Goal: Communication & Community: Answer question/provide support

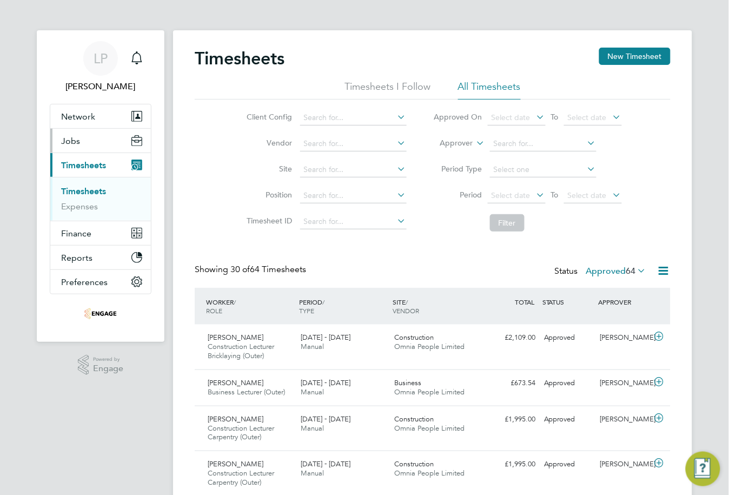
click at [75, 144] on span "Jobs" at bounding box center [70, 141] width 19 height 10
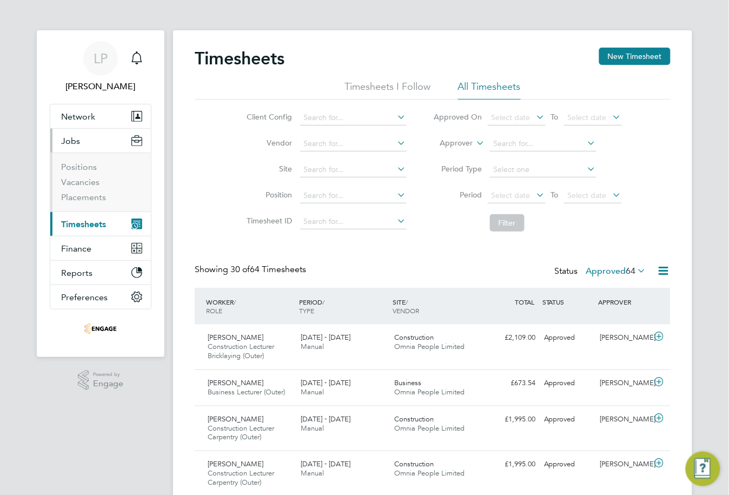
click at [71, 137] on span "Jobs" at bounding box center [70, 141] width 19 height 10
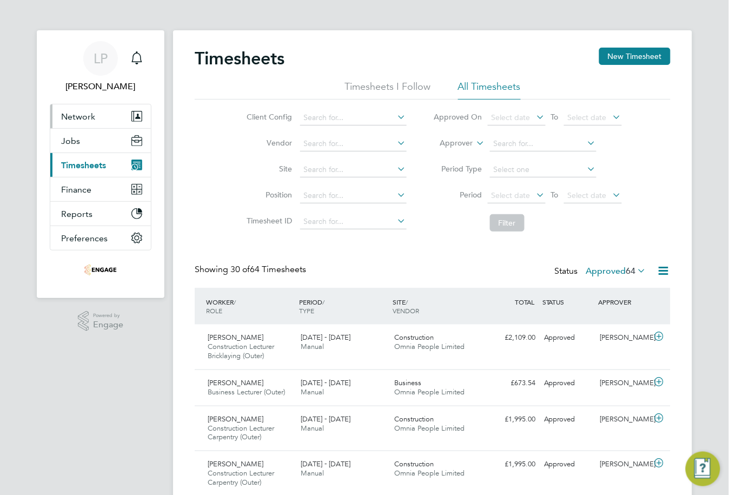
click at [81, 115] on span "Network" at bounding box center [78, 116] width 34 height 10
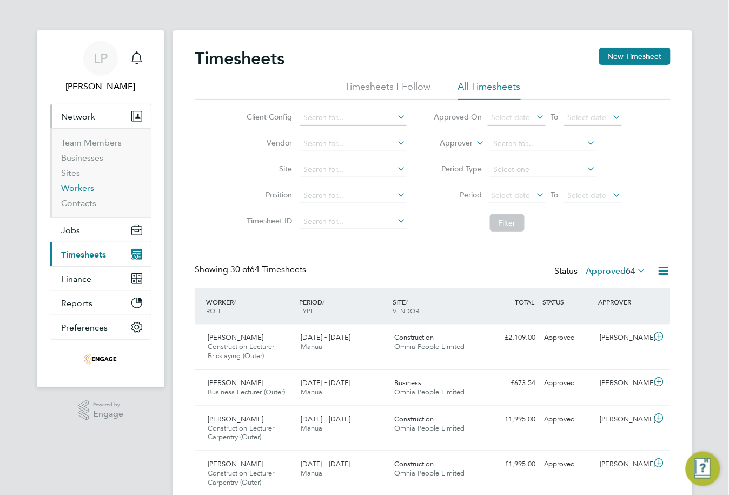
click at [81, 191] on link "Workers" at bounding box center [77, 188] width 33 height 10
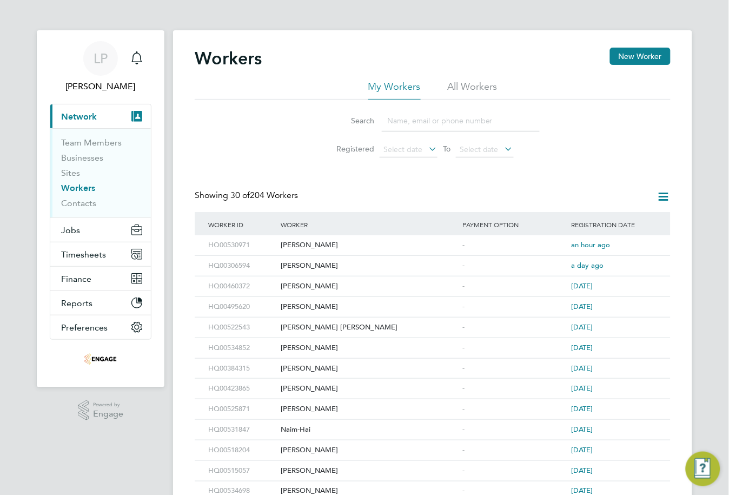
click at [410, 122] on input at bounding box center [461, 120] width 158 height 21
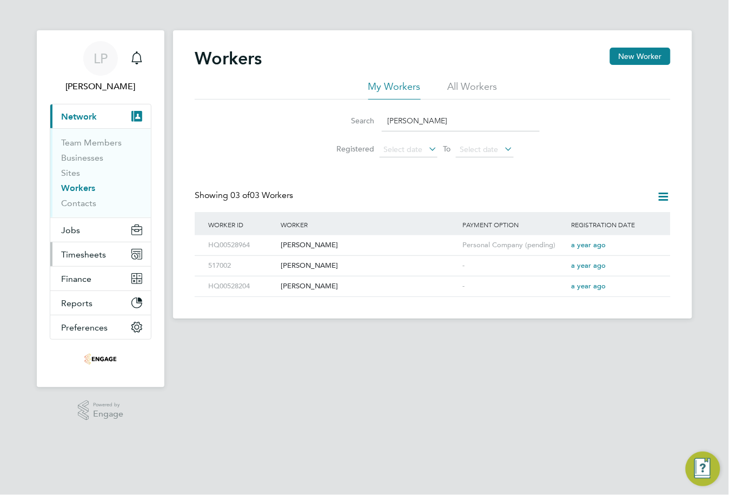
type input "Anna"
click at [85, 255] on span "Timesheets" at bounding box center [83, 254] width 45 height 10
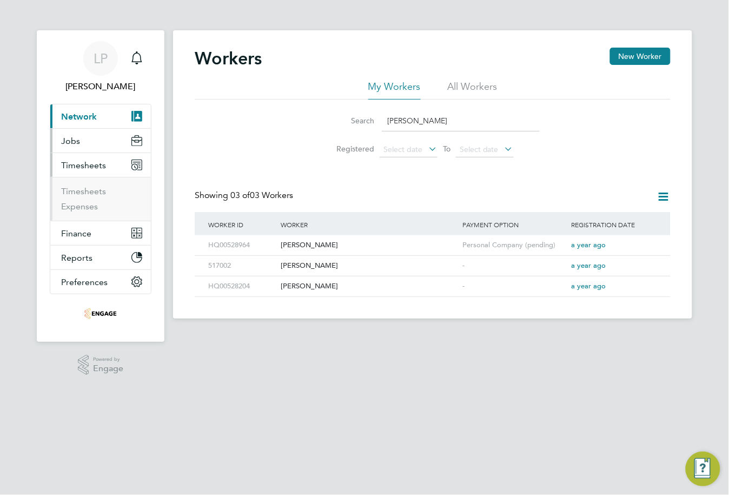
click at [69, 134] on button "Jobs" at bounding box center [100, 141] width 101 height 24
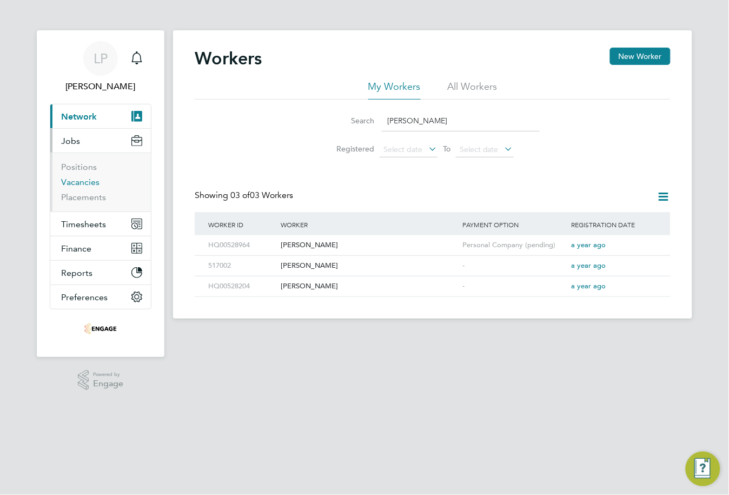
click at [84, 179] on link "Vacancies" at bounding box center [80, 182] width 38 height 10
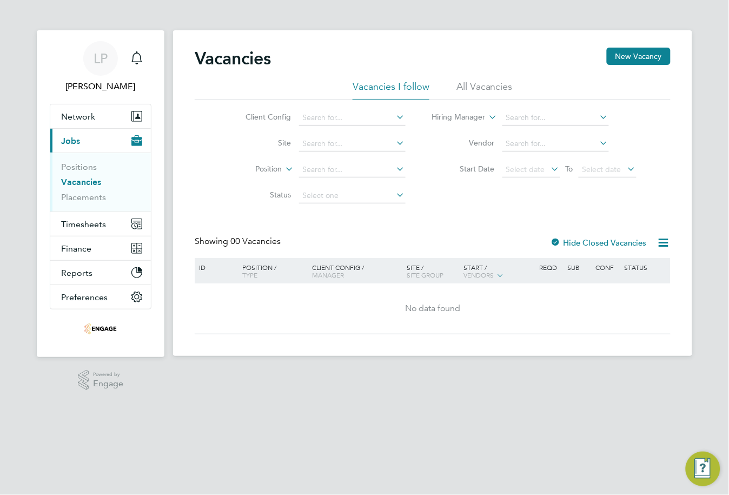
click at [487, 84] on li "All Vacancies" at bounding box center [485, 89] width 56 height 19
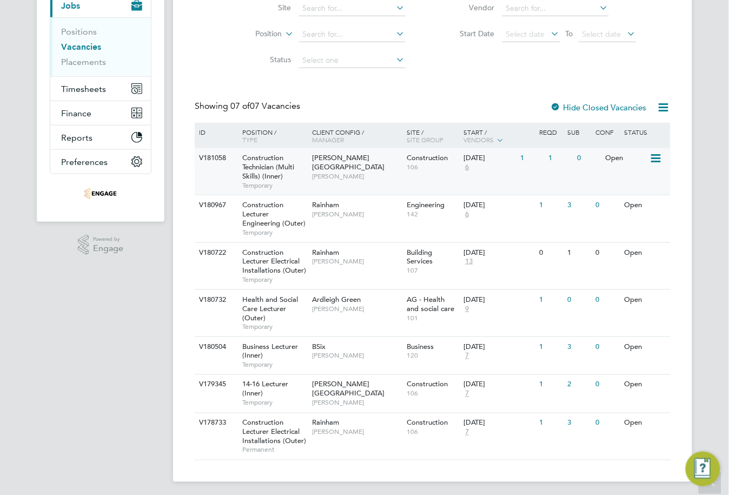
scroll to position [129, 0]
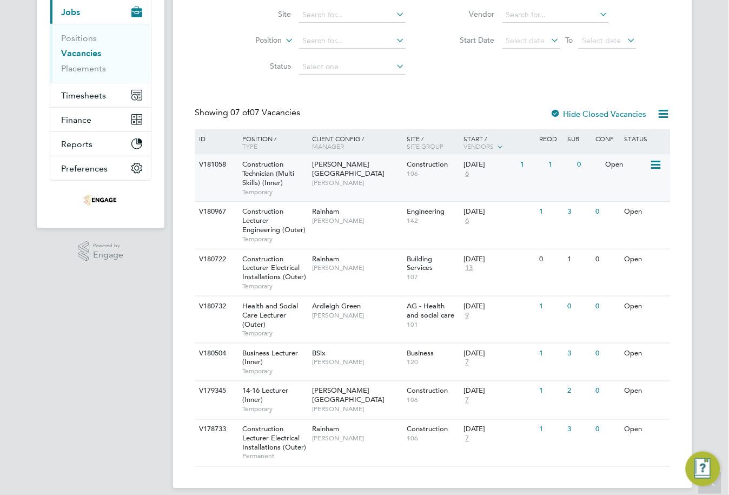
click at [282, 177] on span "Construction Technician (Multi Skills) (Inner)" at bounding box center [268, 174] width 52 height 28
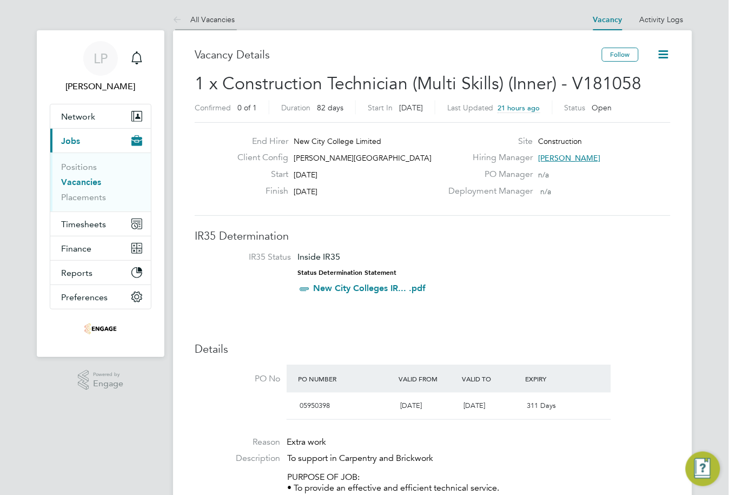
click at [210, 17] on link "All Vacancies" at bounding box center [204, 20] width 62 height 10
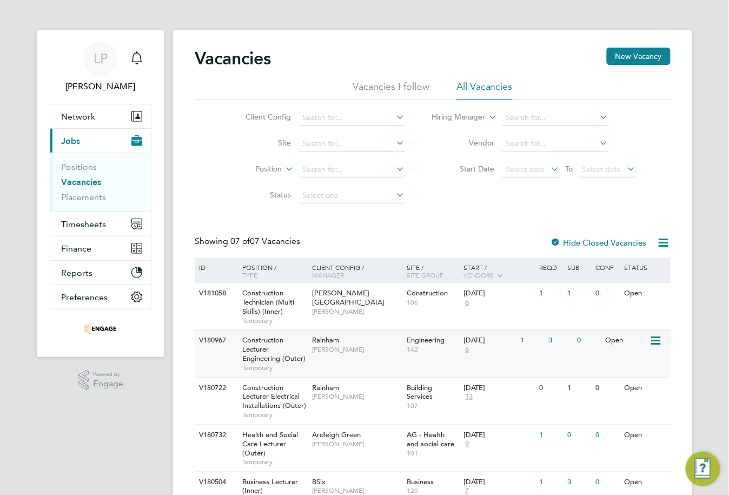
scroll to position [68, 0]
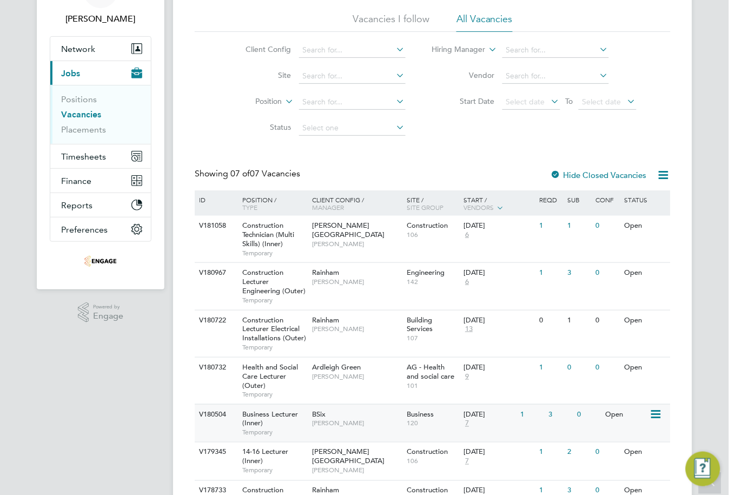
click at [283, 424] on div "Business Lecturer (Inner) Temporary" at bounding box center [272, 423] width 76 height 37
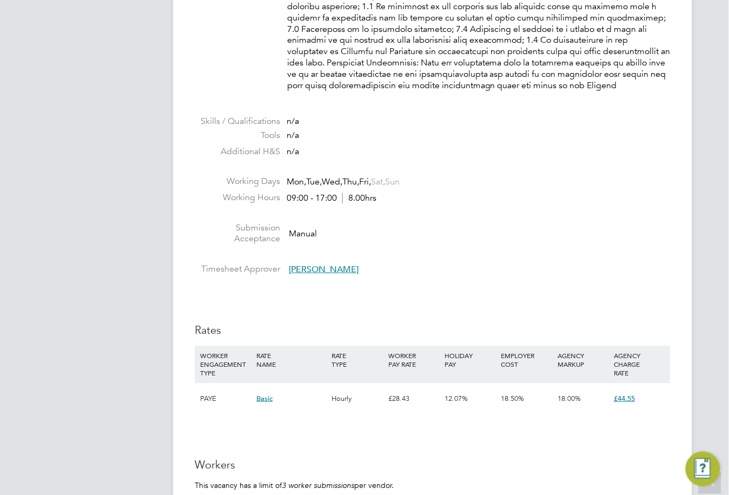
scroll to position [1082, 0]
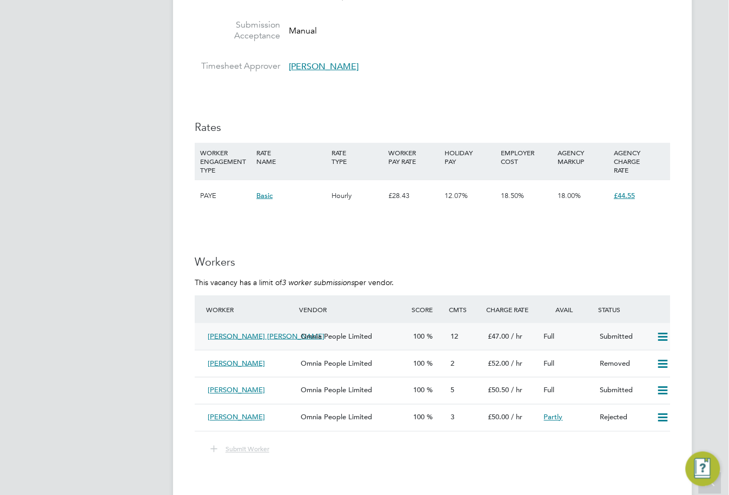
click at [248, 332] on span "[PERSON_NAME] [PERSON_NAME]" at bounding box center [266, 336] width 117 height 9
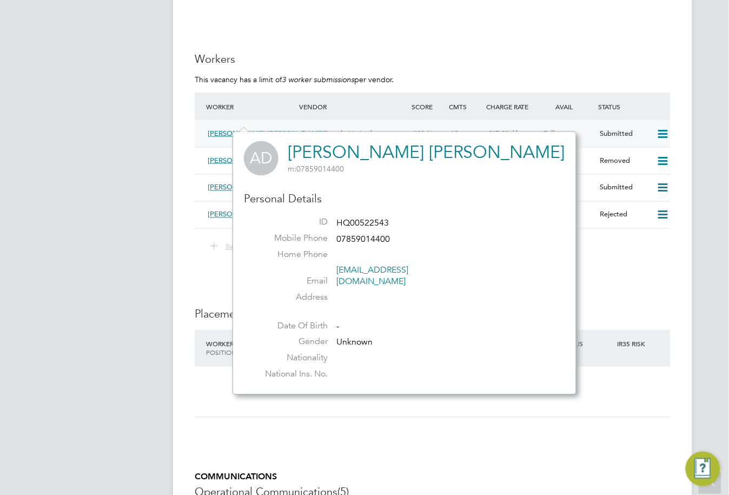
click at [319, 129] on span "Omnia People Limited" at bounding box center [336, 133] width 71 height 9
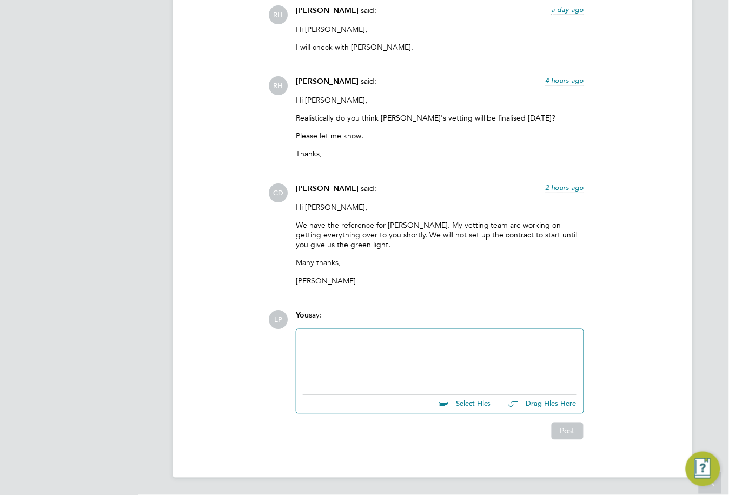
click at [439, 355] on div at bounding box center [440, 359] width 274 height 47
click at [517, 359] on div "Please see attached the RTW, DBS and References we have one file" at bounding box center [440, 360] width 274 height 10
click at [544, 357] on div "Please see attached the RTW, DBS and References we have on file" at bounding box center [440, 360] width 274 height 10
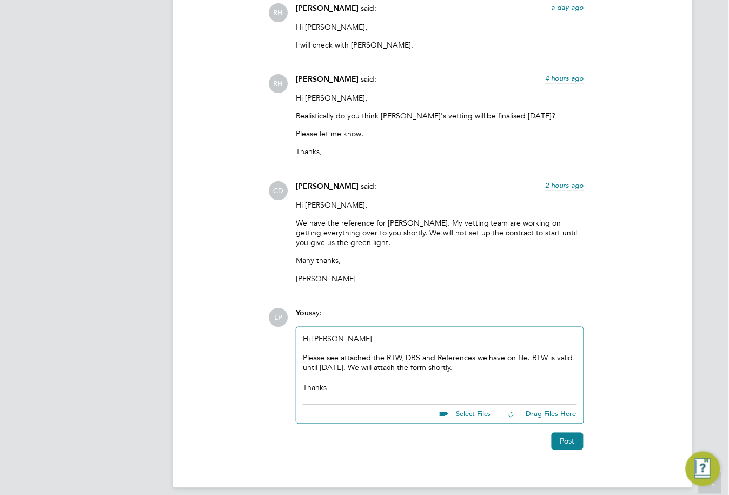
click at [469, 418] on input "file" at bounding box center [496, 412] width 162 height 15
type input "C:\fakepath\RTW.Anne Dairo.OP.pdf"
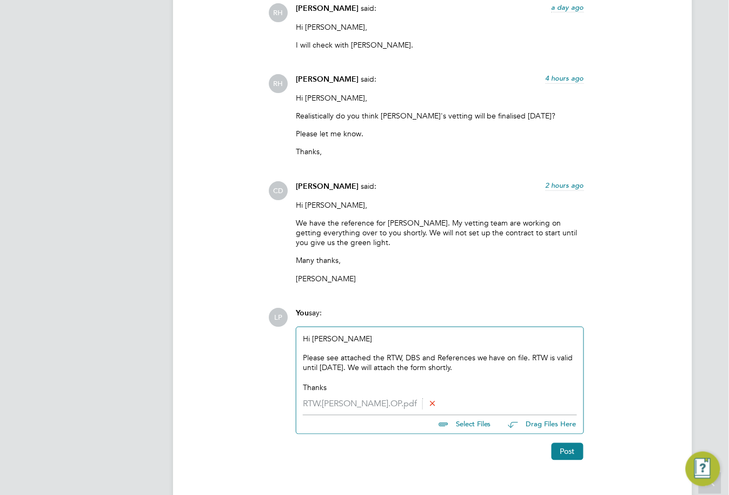
click at [467, 427] on input "file" at bounding box center [496, 423] width 162 height 15
type input "C:\fakepath\DBS.Anne Dairo.OP.pdf"
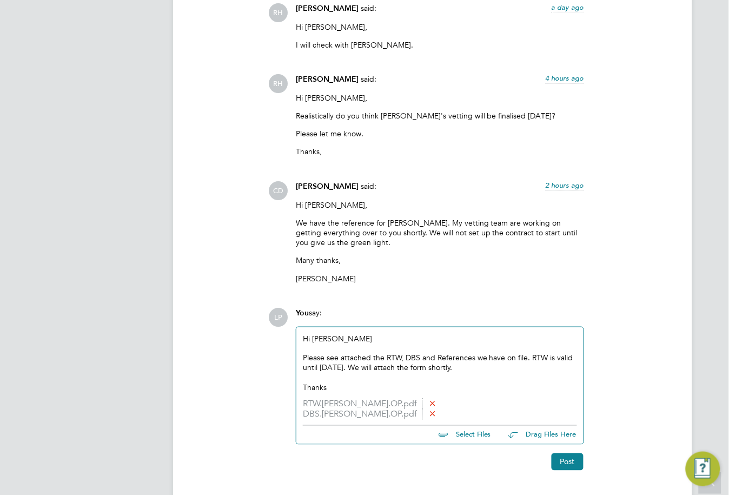
click at [467, 434] on input "file" at bounding box center [496, 433] width 162 height 15
type input "C:\fakepath\Reference.Anne Dairo.Activate Learning.Sep2023-Sep2025.doc"
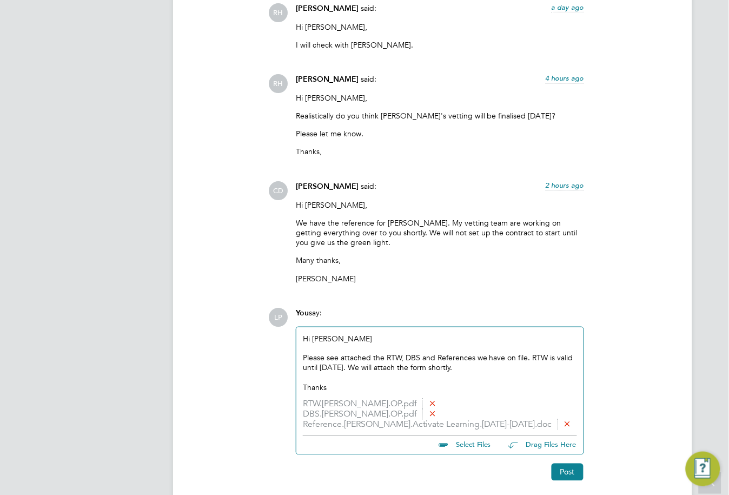
click at [463, 445] on input "file" at bounding box center [496, 443] width 162 height 15
type input "C:\fakepath\Student reference.Anne Dairo.Oxford Brookes University.Sep2022-Jul2…"
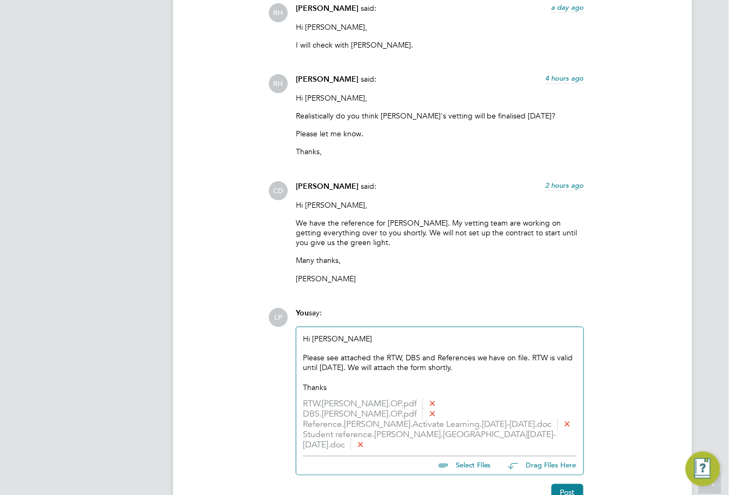
click at [477, 465] on input "file" at bounding box center [496, 464] width 162 height 15
type input "C:\fakepath\Overseas Reference.Anne Dairo.IMG Grammar School Nigeria.Sep2021-Ju…"
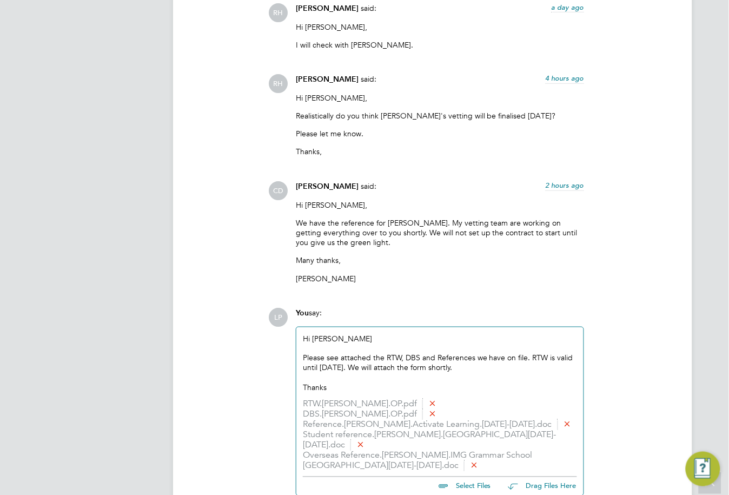
scroll to position [2146, 0]
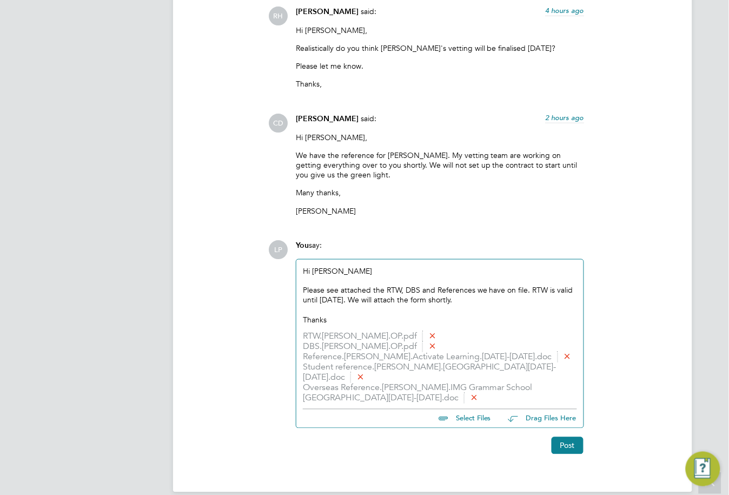
click at [331, 323] on div "Thanks" at bounding box center [440, 320] width 274 height 10
click at [565, 450] on button "Post" at bounding box center [568, 445] width 32 height 17
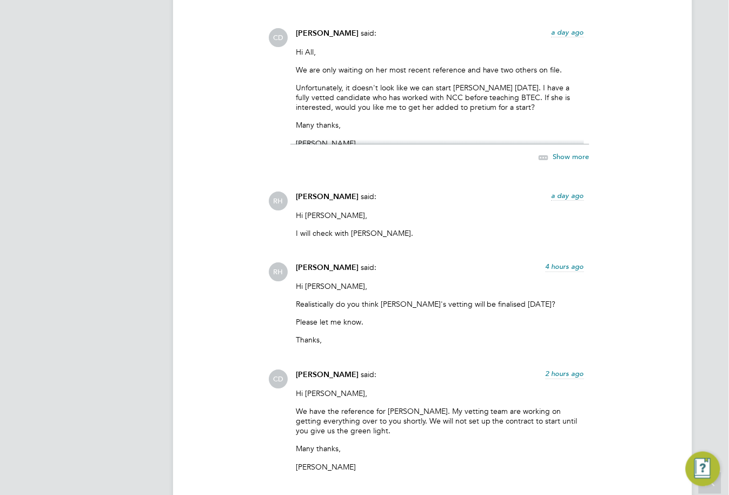
scroll to position [2363, 0]
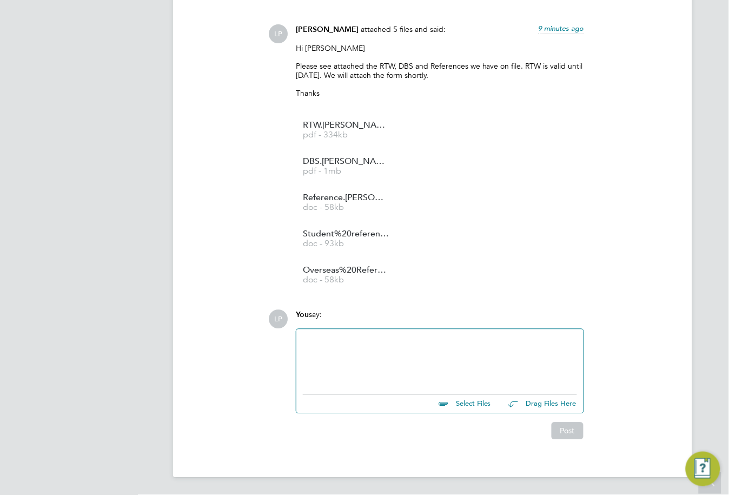
click at [393, 369] on div at bounding box center [440, 359] width 274 height 47
click at [471, 403] on input "file" at bounding box center [496, 402] width 162 height 15
type input "C:\fakepath\Candidate Vetting Form.Anne Dairo.NCC.docx"
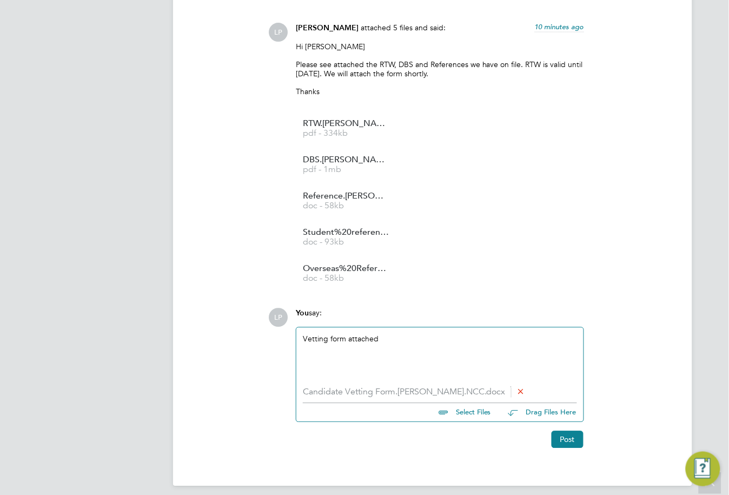
click at [490, 341] on div "Vetting form attached" at bounding box center [440, 357] width 274 height 47
click at [301, 337] on div "Vetting form attached for" at bounding box center [440, 358] width 287 height 60
click at [303, 336] on div "Vetting form attached for" at bounding box center [440, 357] width 274 height 47
click at [423, 359] on div "Vetting form attached for" at bounding box center [440, 359] width 274 height 10
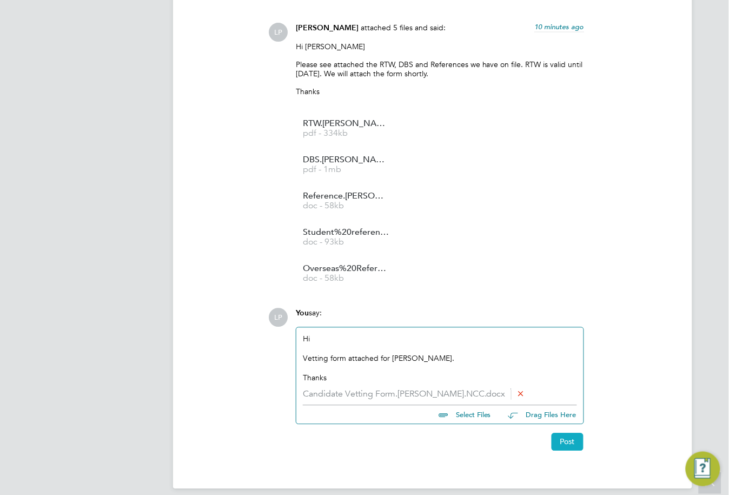
click at [574, 442] on button "Post" at bounding box center [568, 441] width 32 height 17
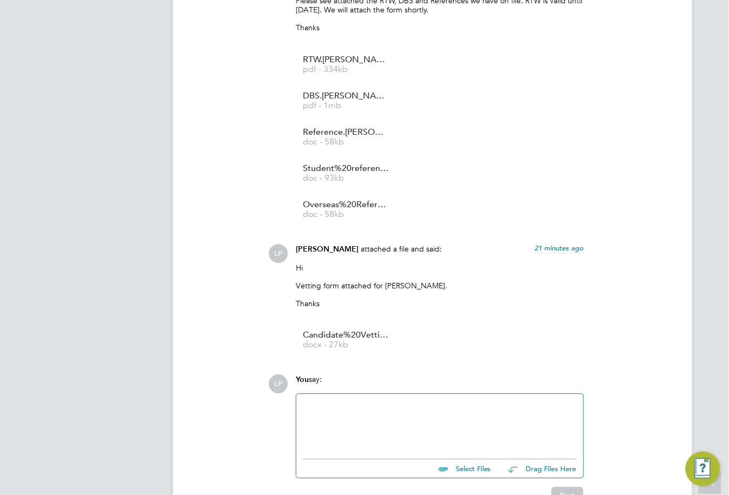
scroll to position [2360, 0]
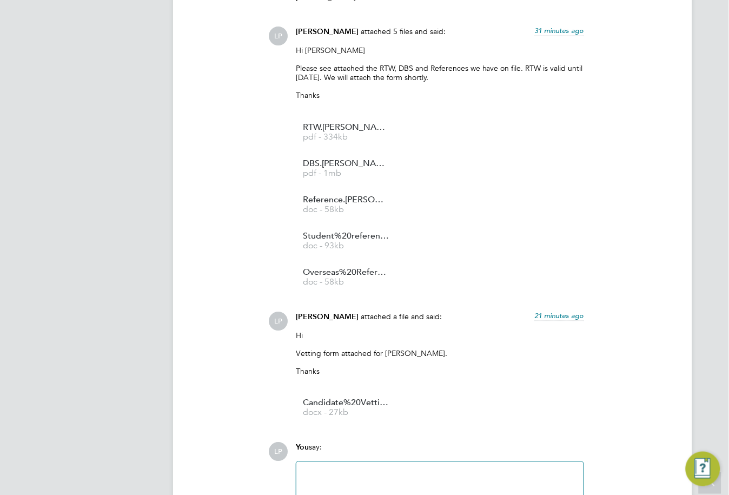
drag, startPoint x: 666, startPoint y: 188, endPoint x: 659, endPoint y: 196, distance: 10.4
click at [666, 190] on div "LP Lowenna Pollard attached 5 files and said: 31 minutes ago Hi Rufena Please s…" at bounding box center [469, 161] width 403 height 269
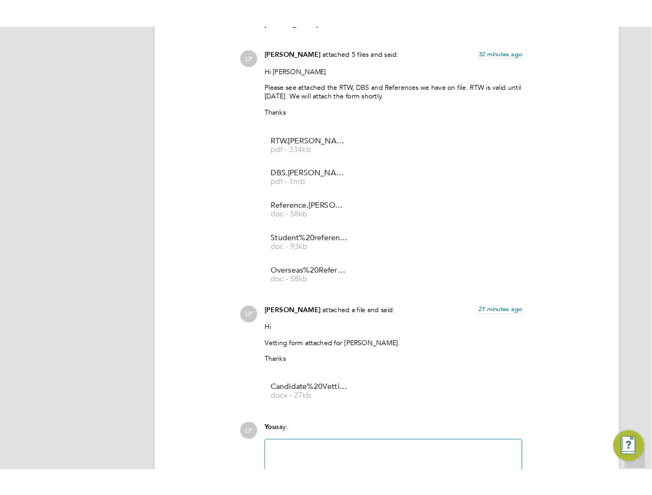
scroll to position [2224, 0]
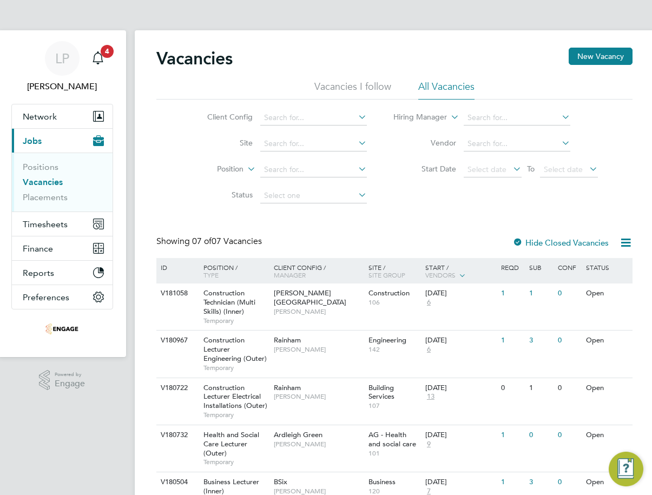
click at [44, 180] on link "Vacancies" at bounding box center [43, 182] width 40 height 10
click at [431, 83] on li "All Vacancies" at bounding box center [446, 89] width 56 height 19
click at [50, 197] on link "Placements" at bounding box center [45, 197] width 45 height 10
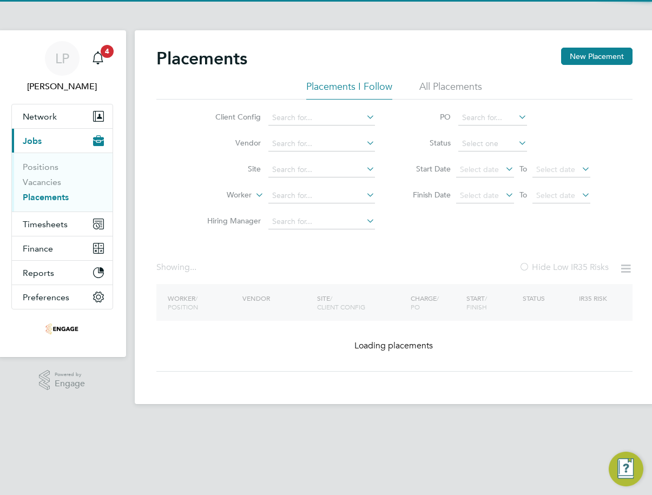
click at [457, 82] on li "All Placements" at bounding box center [450, 89] width 63 height 19
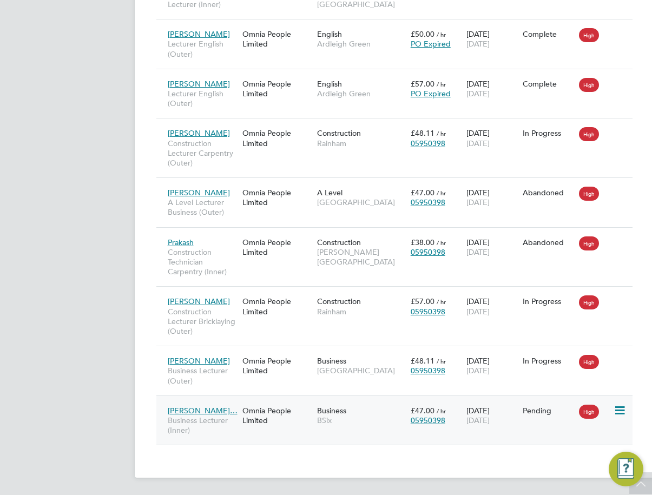
click at [193, 409] on span "Anne Olubukola…" at bounding box center [203, 411] width 70 height 10
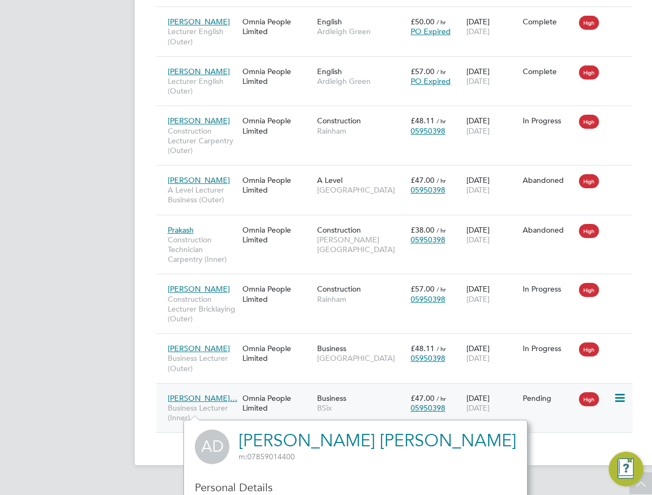
click at [364, 405] on div "Business BSix" at bounding box center [361, 403] width 94 height 30
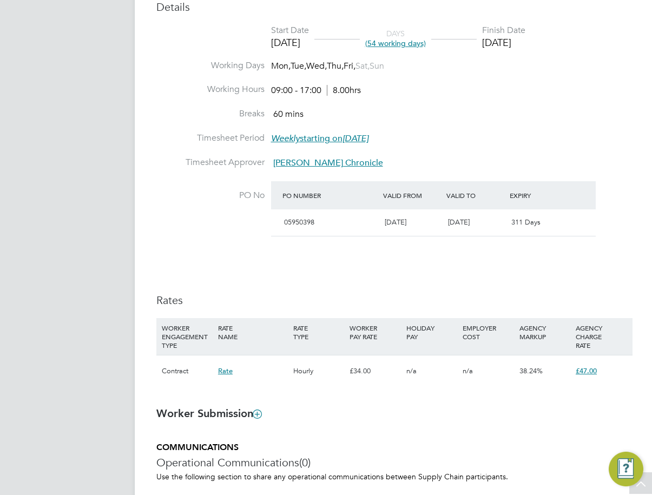
scroll to position [663, 0]
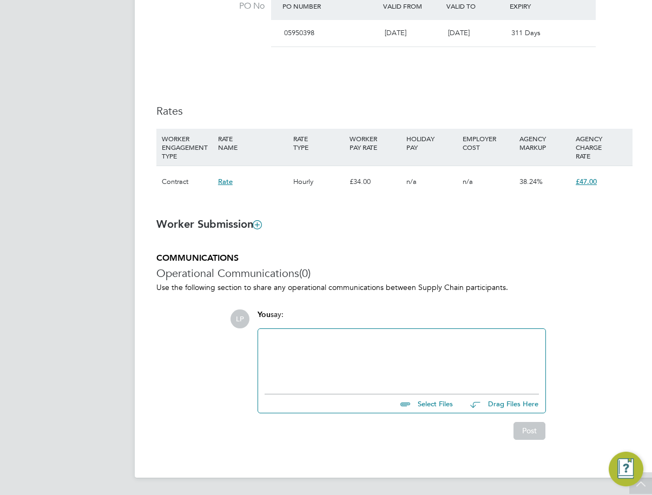
click at [307, 373] on div at bounding box center [402, 358] width 274 height 47
click at [364, 358] on div at bounding box center [402, 358] width 274 height 47
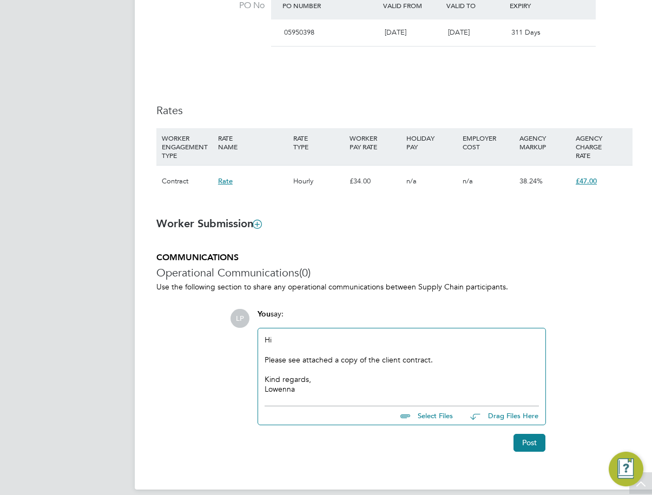
click at [415, 418] on input "file" at bounding box center [458, 413] width 162 height 15
type input "C:\fakepath\Client Contract384.doc"
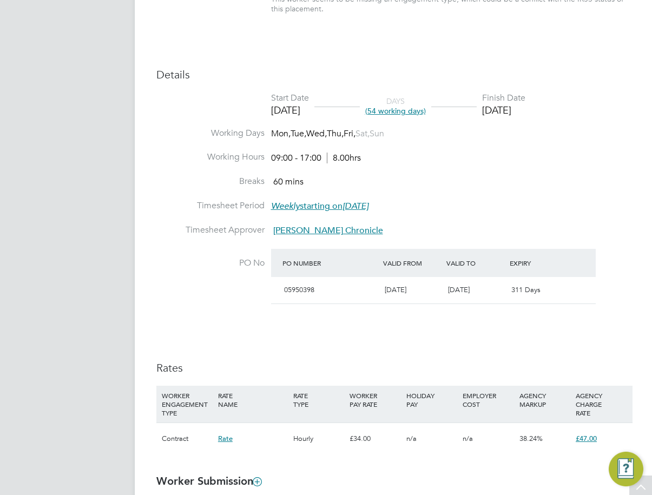
scroll to position [686, 0]
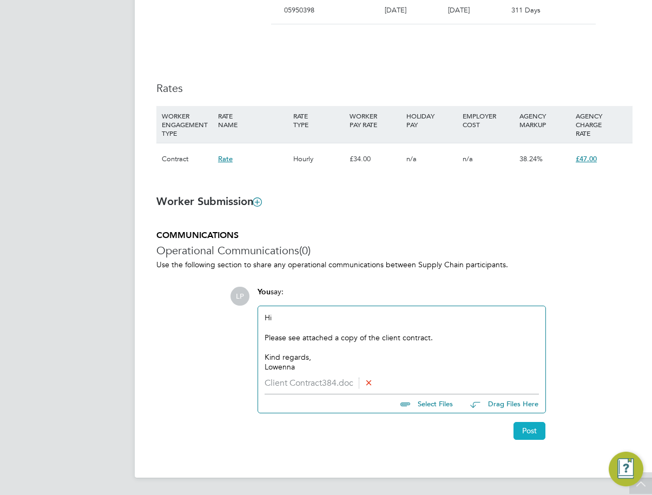
click at [531, 434] on button "Post" at bounding box center [529, 430] width 32 height 17
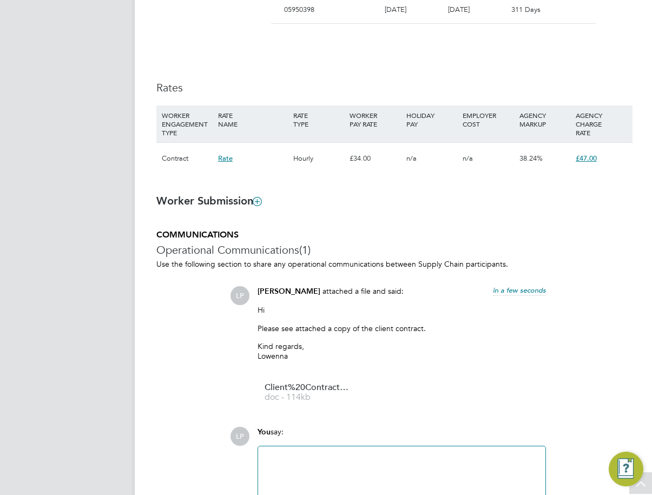
scroll to position [804, 0]
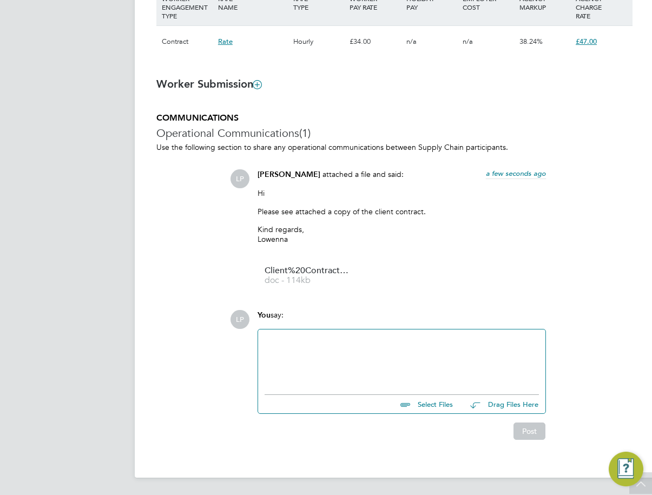
click at [345, 358] on div at bounding box center [402, 359] width 274 height 47
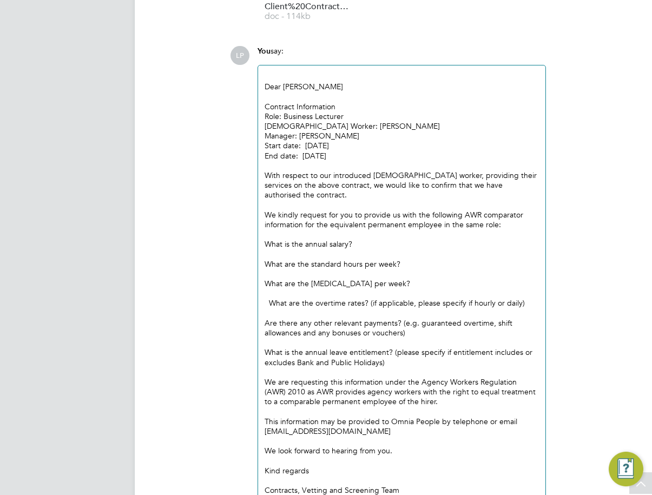
scroll to position [1181, 0]
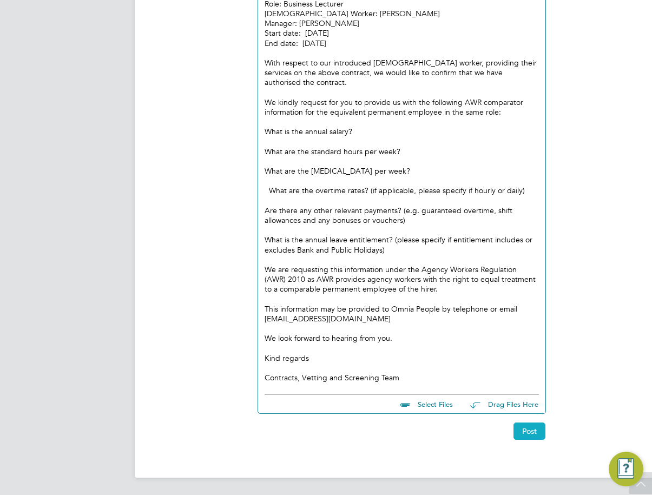
click at [529, 431] on button "Post" at bounding box center [529, 431] width 32 height 17
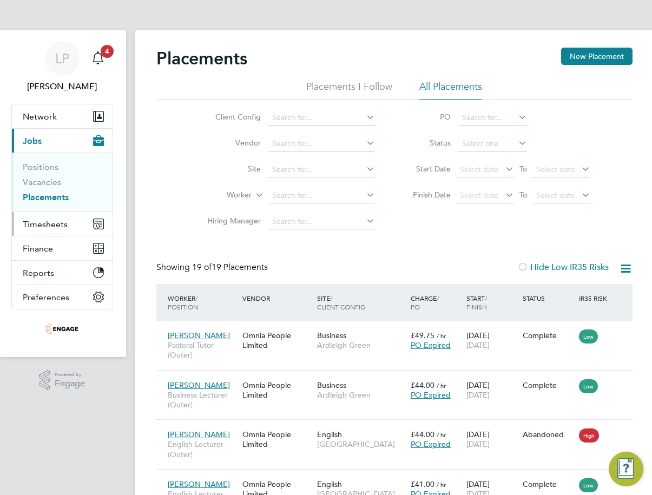
click at [47, 217] on button "Timesheets" at bounding box center [62, 224] width 101 height 24
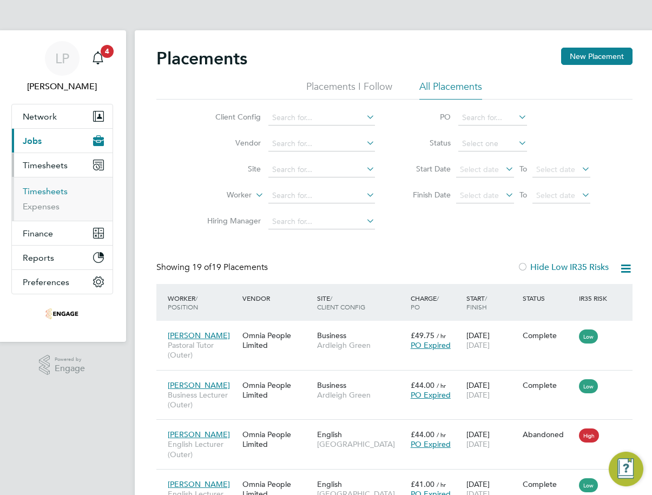
click at [50, 193] on link "Timesheets" at bounding box center [45, 191] width 45 height 10
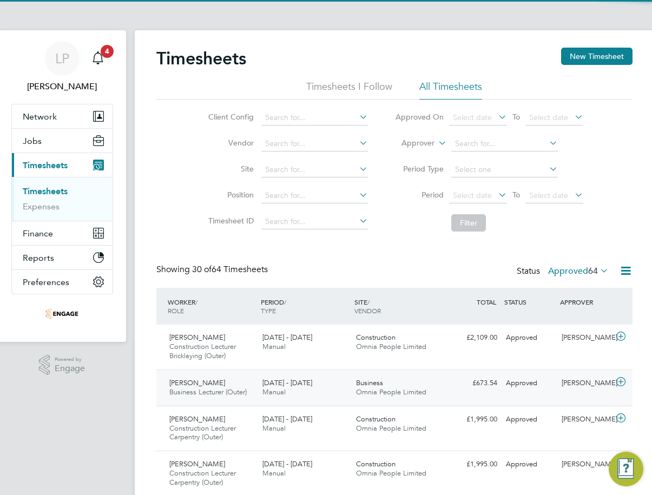
scroll to position [36, 94]
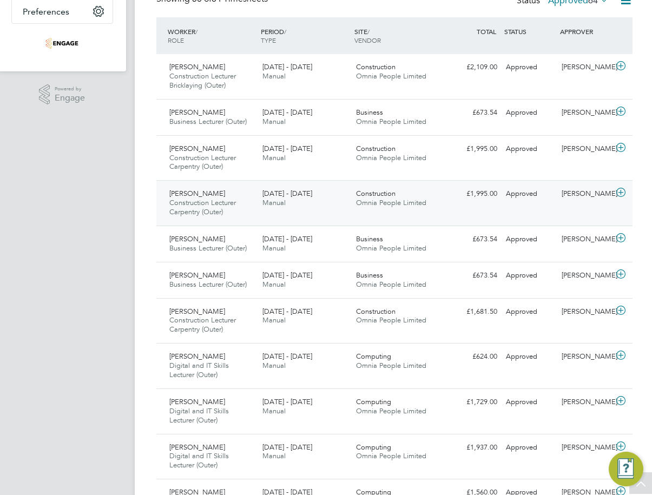
click at [322, 195] on div "15 - 21 Sep 2025 Manual" at bounding box center [305, 198] width 94 height 27
